Goal: Complete application form: Complete application form

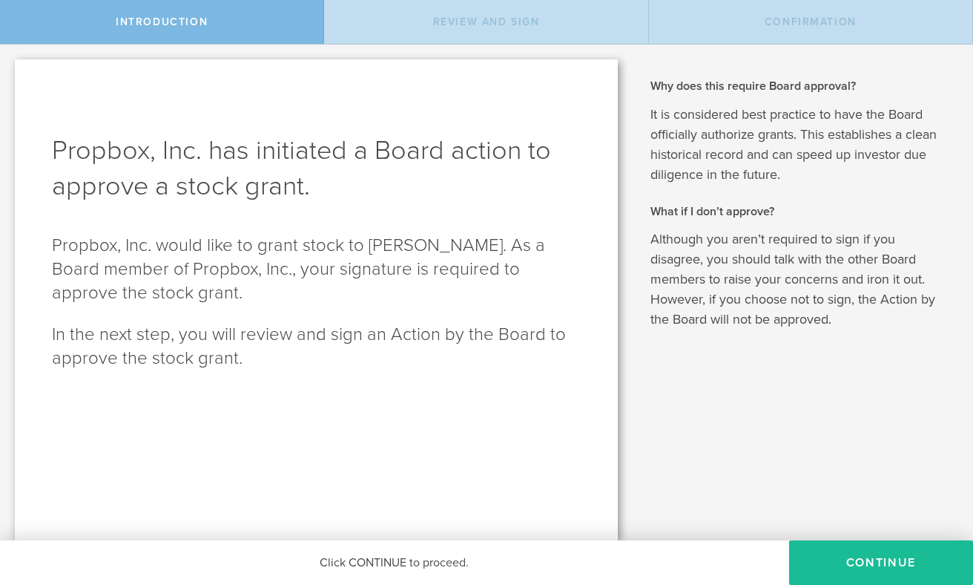
click at [706, 386] on div "Why does this require Board approval? It is considered best practice to have th…" at bounding box center [803, 293] width 340 height 496
click at [826, 562] on button "Continue" at bounding box center [881, 562] width 184 height 45
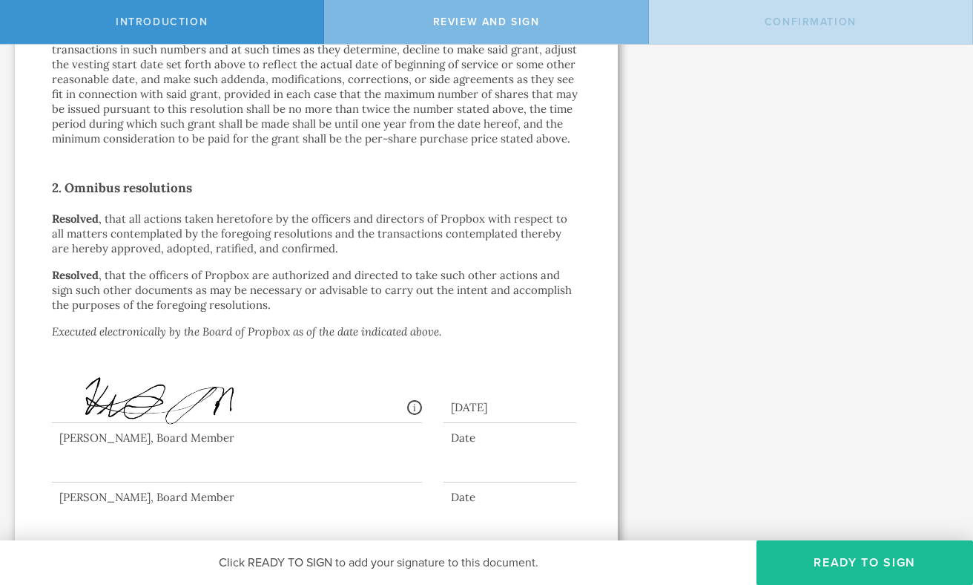
scroll to position [870, 0]
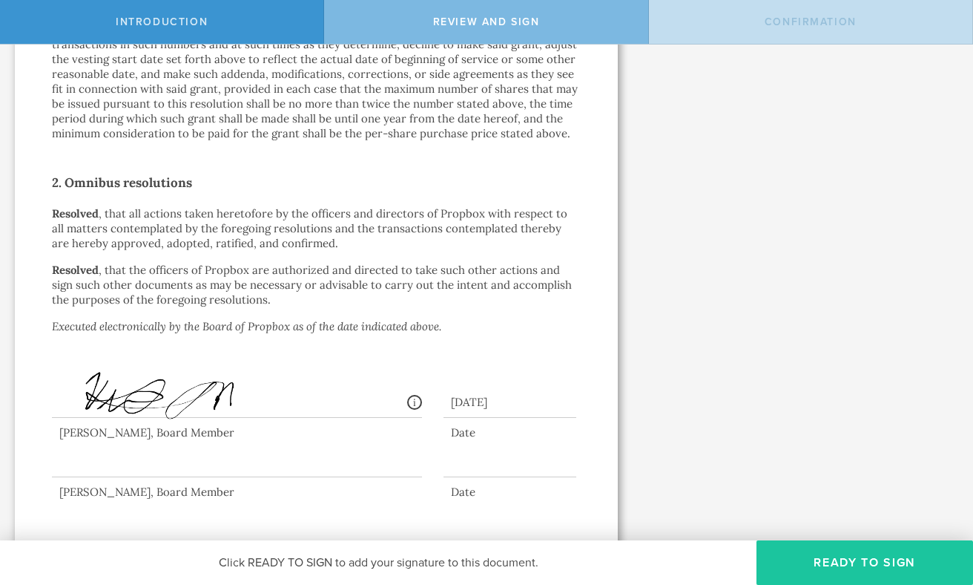
click at [771, 563] on button "Ready to Sign" at bounding box center [865, 562] width 217 height 45
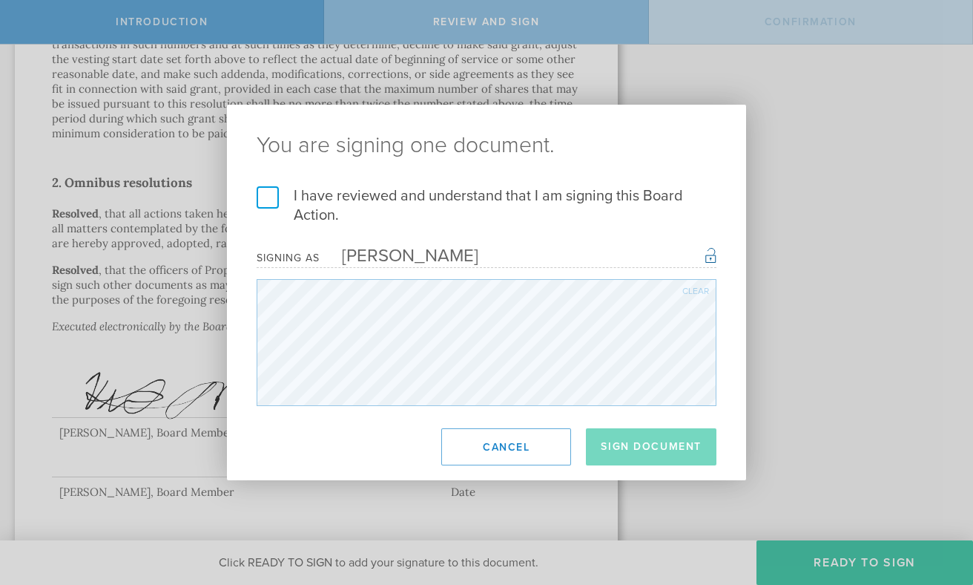
click at [771, 563] on div "You are signing one document. I have reviewed and understand that I am signing …" at bounding box center [486, 292] width 973 height 585
click at [266, 196] on label "I have reviewed and understand that I am signing this Board Action." at bounding box center [487, 205] width 460 height 39
click at [0, 0] on input "I have reviewed and understand that I am signing this Board Action." at bounding box center [0, 0] width 0 height 0
click at [622, 439] on button "Sign Document" at bounding box center [651, 446] width 131 height 37
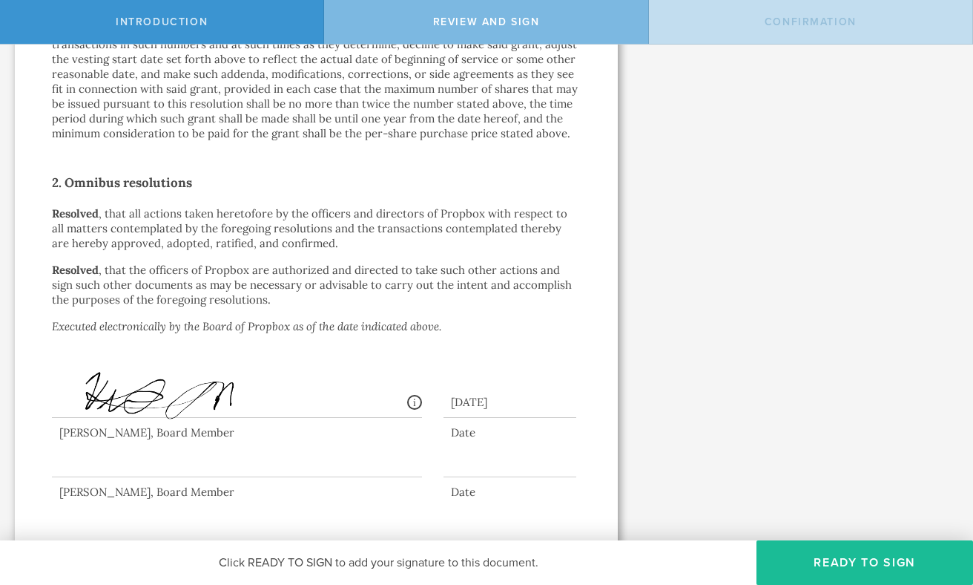
scroll to position [0, 0]
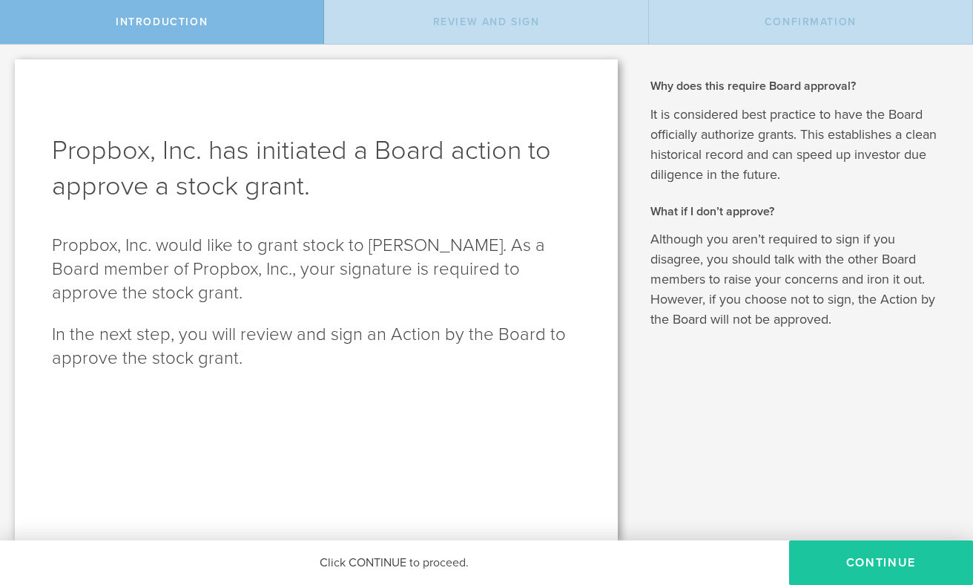
click at [843, 559] on button "Continue" at bounding box center [881, 562] width 184 height 45
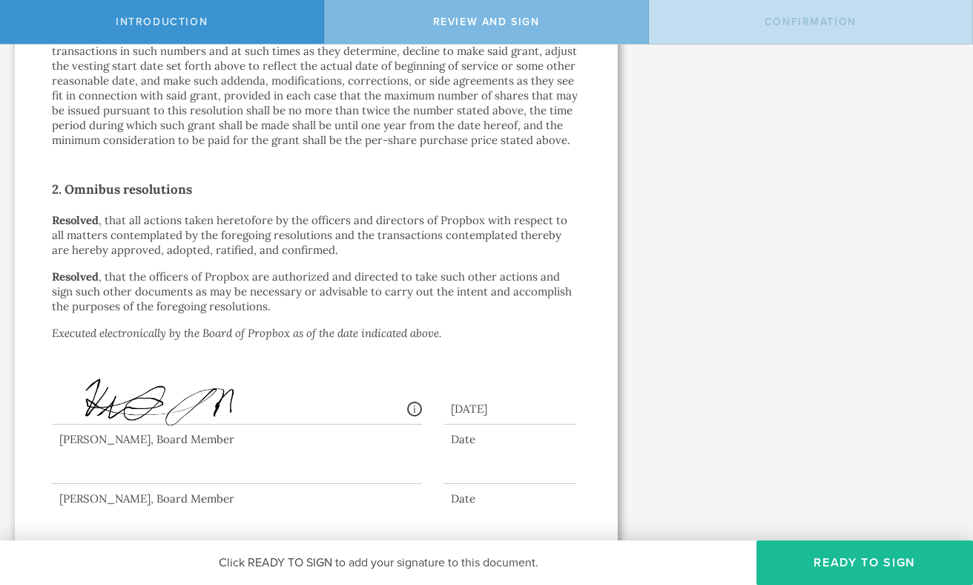
scroll to position [870, 0]
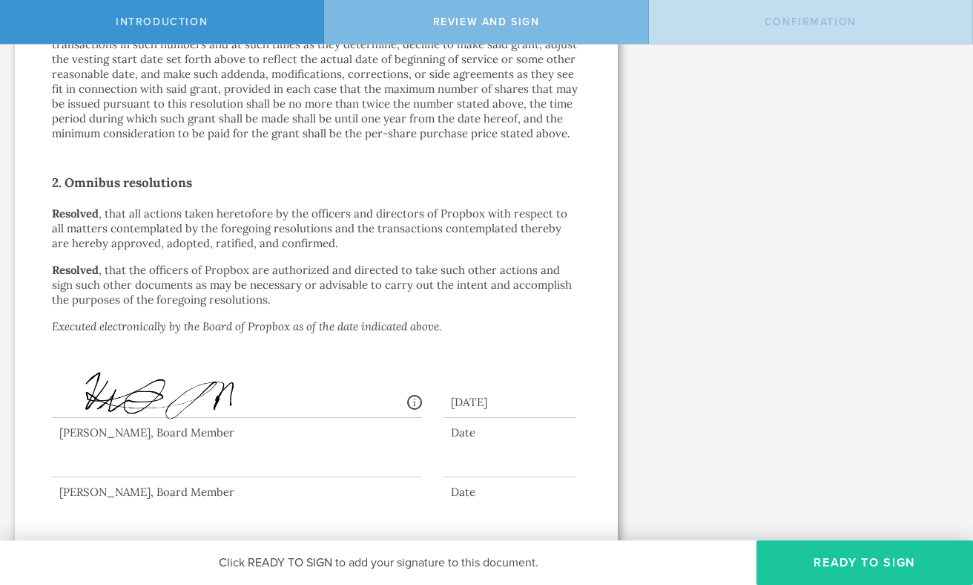
click at [820, 556] on button "Ready to Sign" at bounding box center [865, 562] width 217 height 45
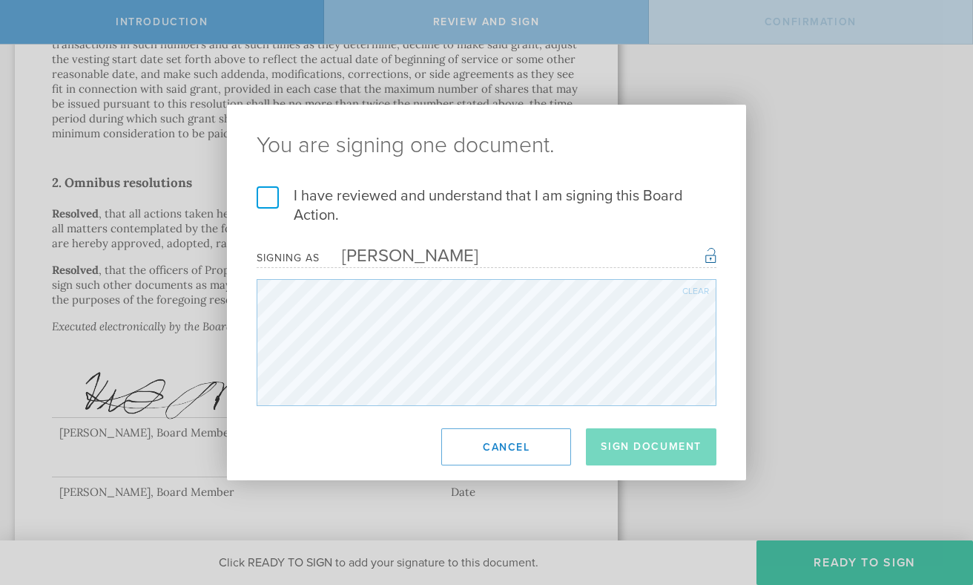
click at [262, 203] on label "I have reviewed and understand that I am signing this Board Action." at bounding box center [487, 205] width 460 height 39
click at [0, 0] on input "I have reviewed and understand that I am signing this Board Action." at bounding box center [0, 0] width 0 height 0
click at [603, 442] on button "Sign Document" at bounding box center [651, 446] width 131 height 37
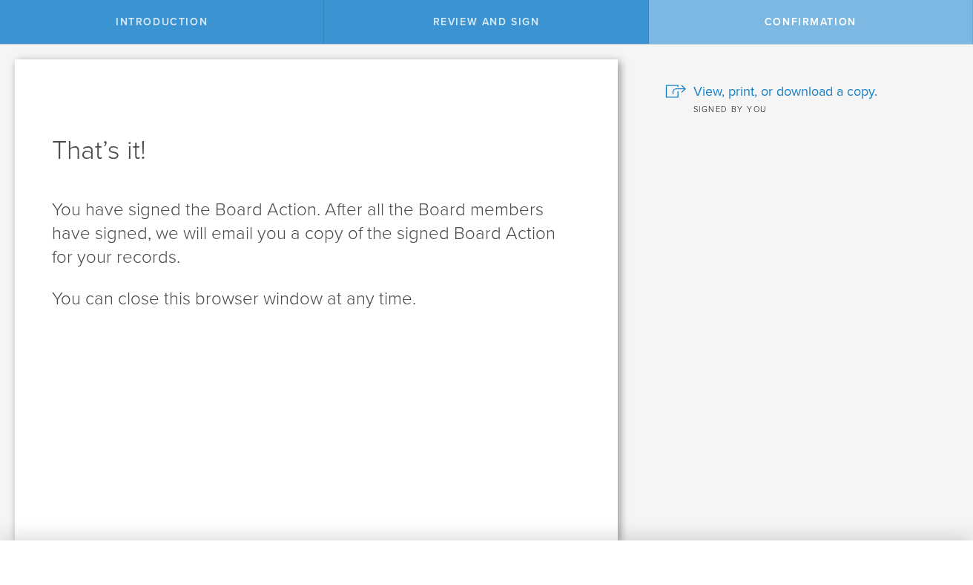
scroll to position [0, 0]
click at [648, 64] on div "Why does this require Board approval? It is considered best practice to have th…" at bounding box center [803, 293] width 340 height 496
click at [677, 174] on div "Why does this require Board approval? It is considered best practice to have th…" at bounding box center [803, 293] width 340 height 496
click at [688, 161] on div "Why does this require Board approval? It is considered best practice to have th…" at bounding box center [803, 293] width 340 height 496
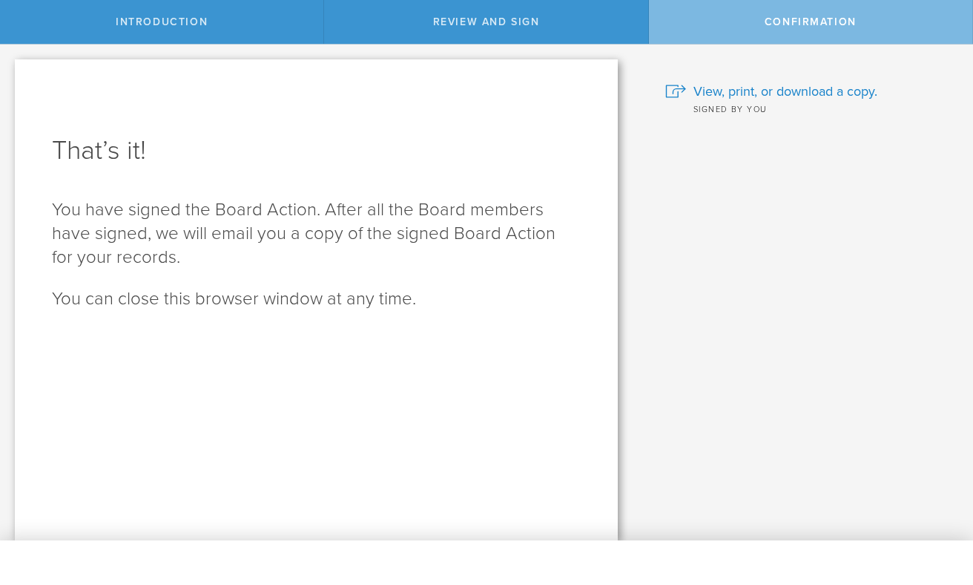
click at [677, 187] on div "Why does this require Board approval? It is considered best practice to have th…" at bounding box center [803, 293] width 340 height 496
click at [677, 151] on div "Why does this require Board approval? It is considered best practice to have th…" at bounding box center [803, 293] width 340 height 496
click at [642, 53] on div "Why does this require Board approval? It is considered best practice to have th…" at bounding box center [803, 293] width 340 height 496
click at [671, 68] on div "View, print, or download a copy. Signed by you" at bounding box center [801, 87] width 300 height 56
click at [668, 126] on div "Why does this require Board approval? It is considered best practice to have th…" at bounding box center [803, 293] width 340 height 496
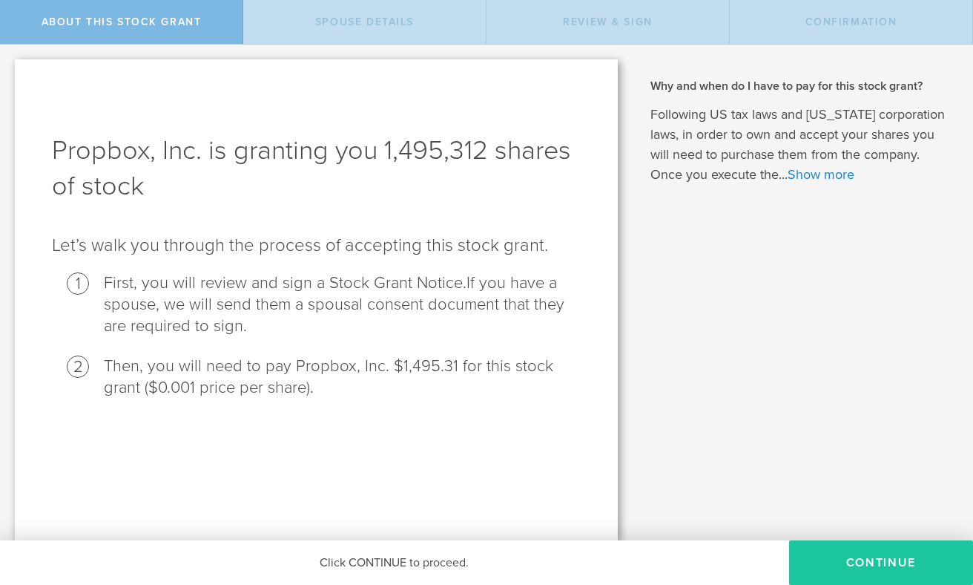
click at [860, 559] on button "CONTINUE" at bounding box center [881, 562] width 184 height 45
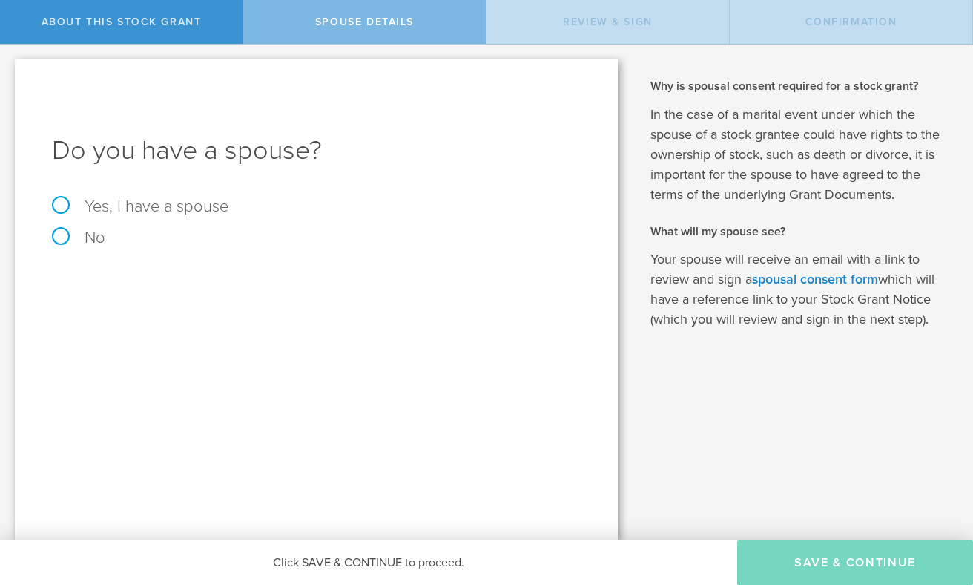
click at [62, 236] on label "No" at bounding box center [316, 237] width 529 height 16
click at [10, 68] on input "No" at bounding box center [5, 57] width 10 height 24
radio input "true"
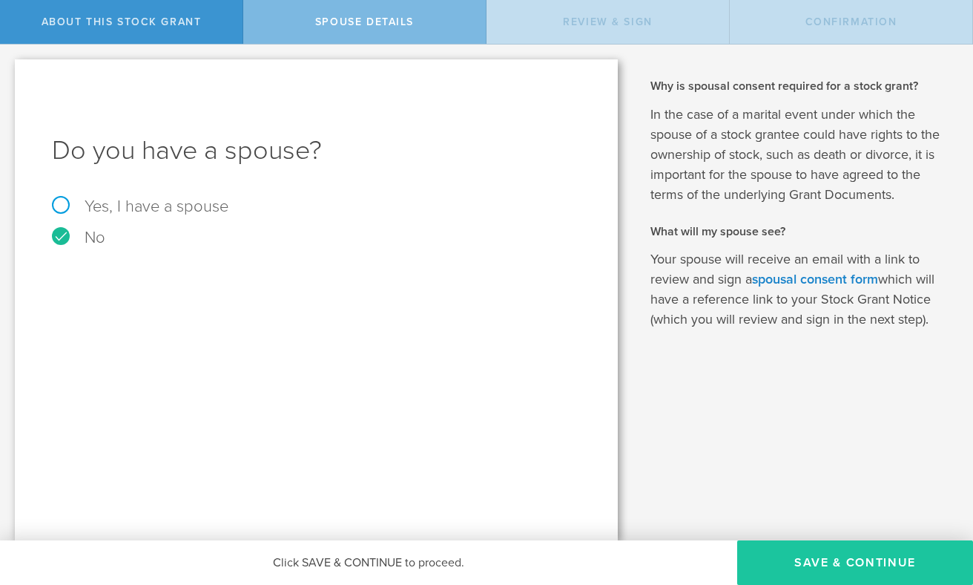
click at [861, 554] on button "Save & Continue" at bounding box center [855, 562] width 236 height 45
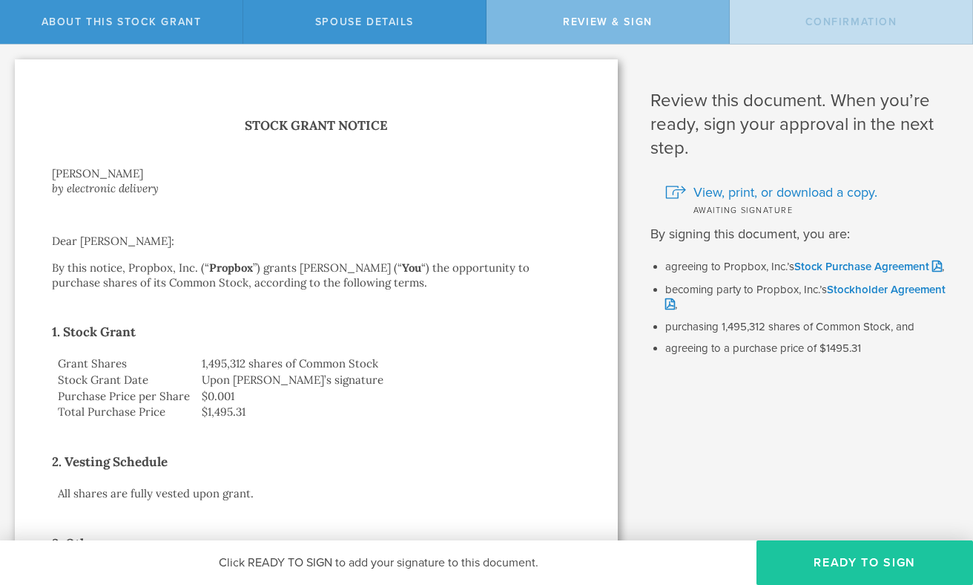
click at [808, 562] on button "Ready to Sign" at bounding box center [865, 562] width 217 height 45
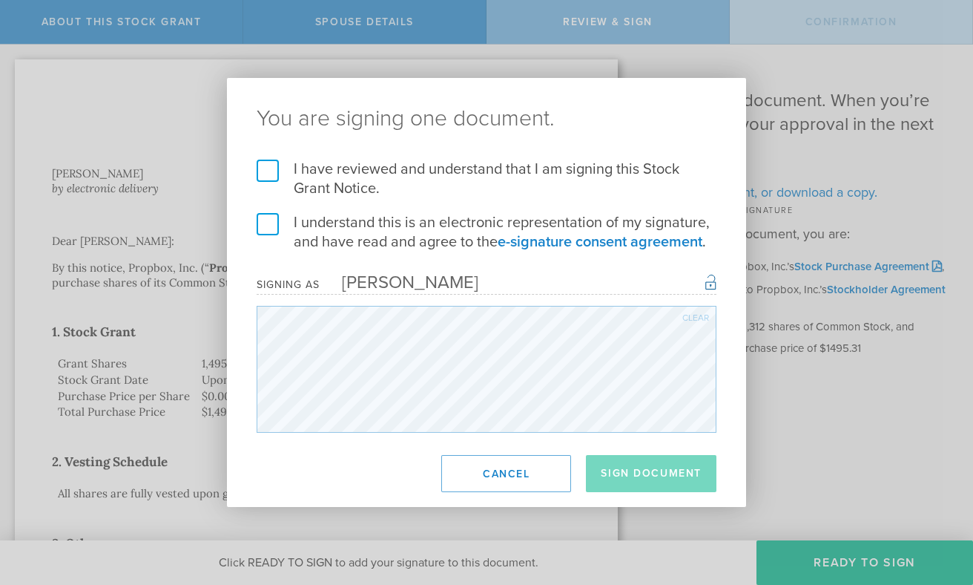
click at [271, 169] on label "I have reviewed and understand that I am signing this Stock Grant Notice." at bounding box center [487, 178] width 460 height 39
click at [0, 0] on input "I have reviewed and understand that I am signing this Stock Grant Notice." at bounding box center [0, 0] width 0 height 0
click at [266, 217] on label "I understand this is an electronic representation of my signature, and have rea…" at bounding box center [487, 232] width 460 height 39
click at [0, 0] on input "I understand this is an electronic representation of my signature, and have rea…" at bounding box center [0, 0] width 0 height 0
click at [623, 477] on button "Sign Document" at bounding box center [651, 473] width 131 height 37
